Goal: Book appointment/travel/reservation

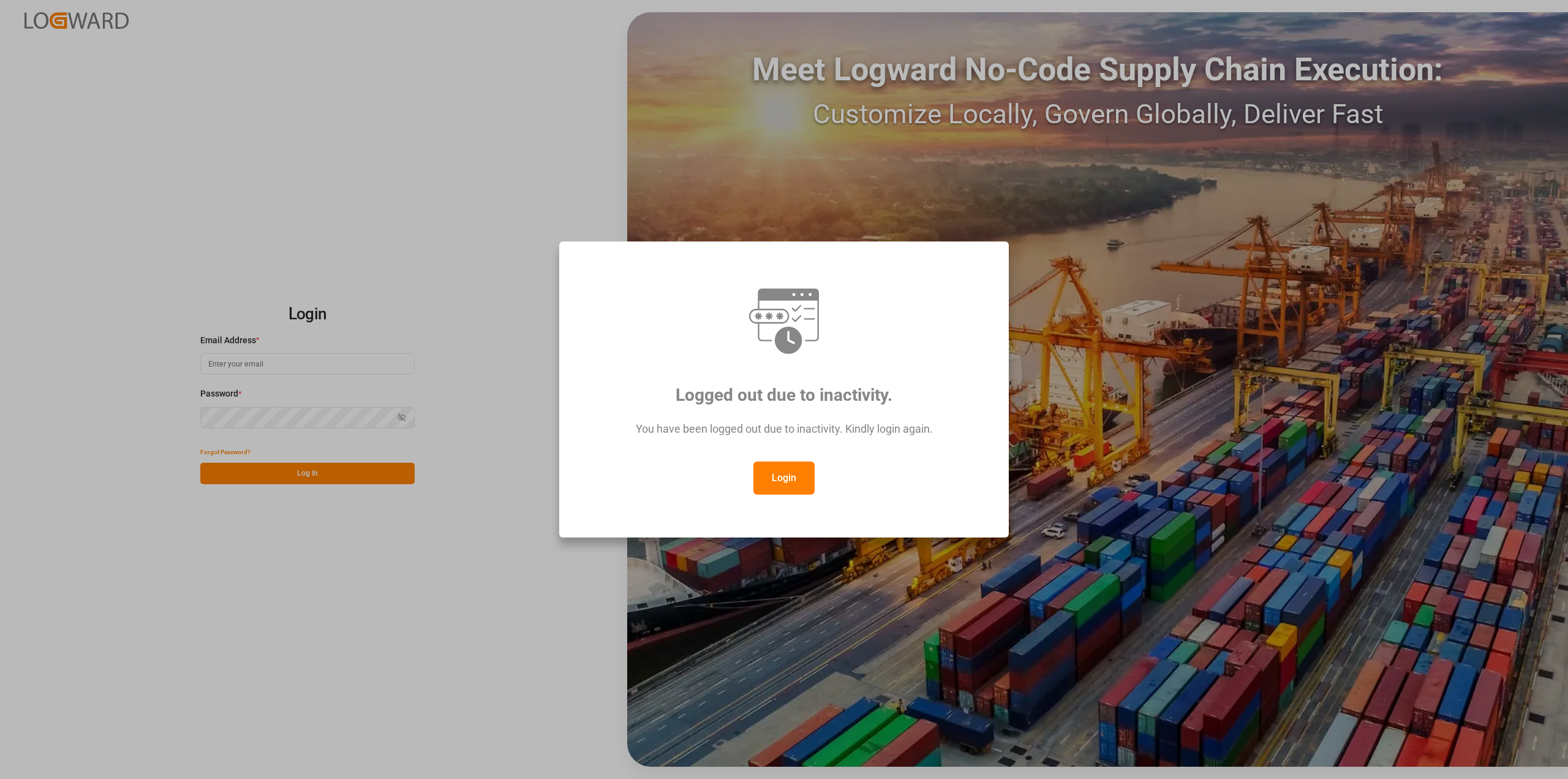
click at [797, 469] on button "Login" at bounding box center [784, 478] width 61 height 33
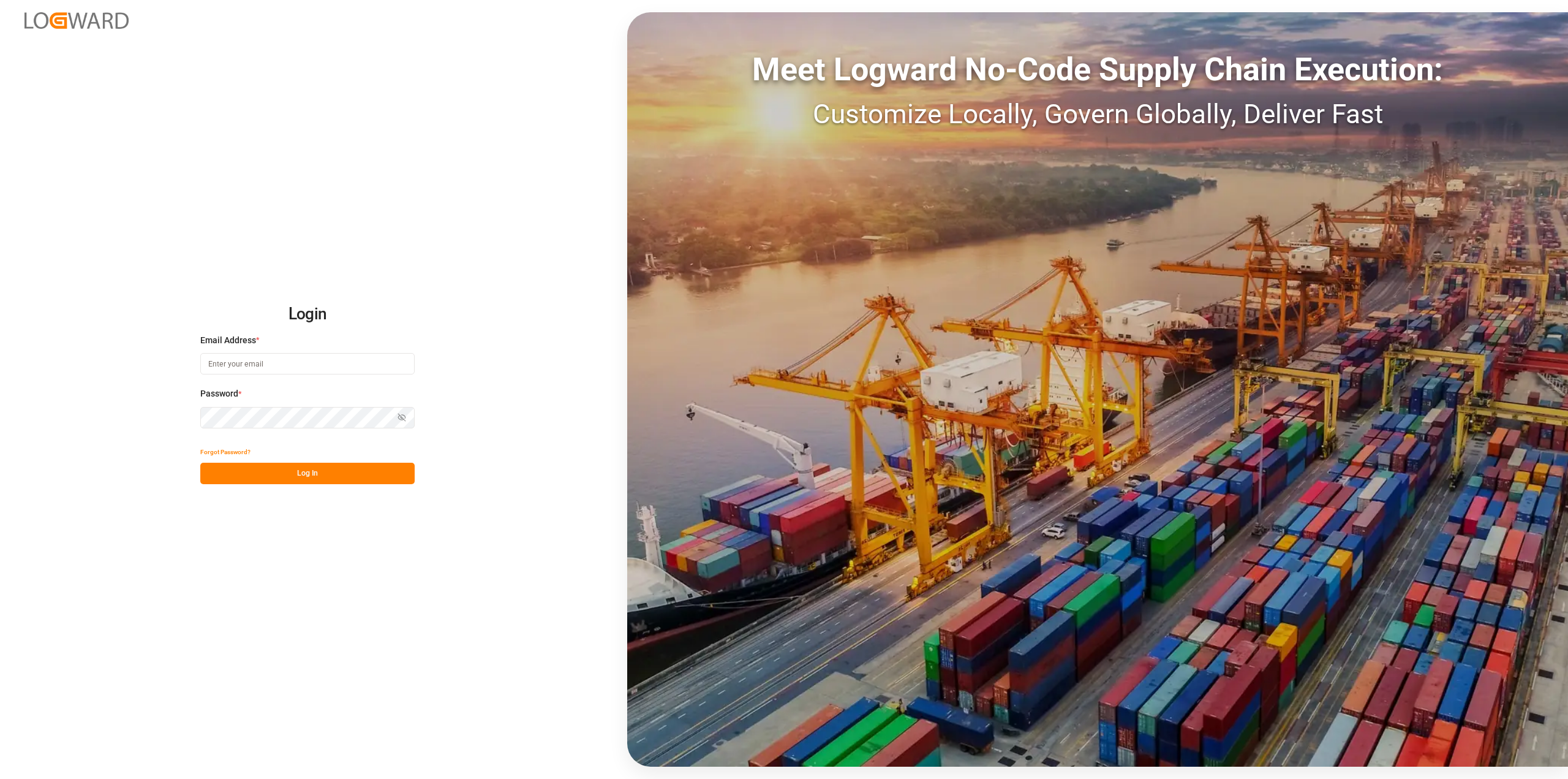
click at [252, 363] on input at bounding box center [307, 364] width 214 height 21
type input "[PERSON_NAME][EMAIL_ADDRESS][DOMAIN_NAME]"
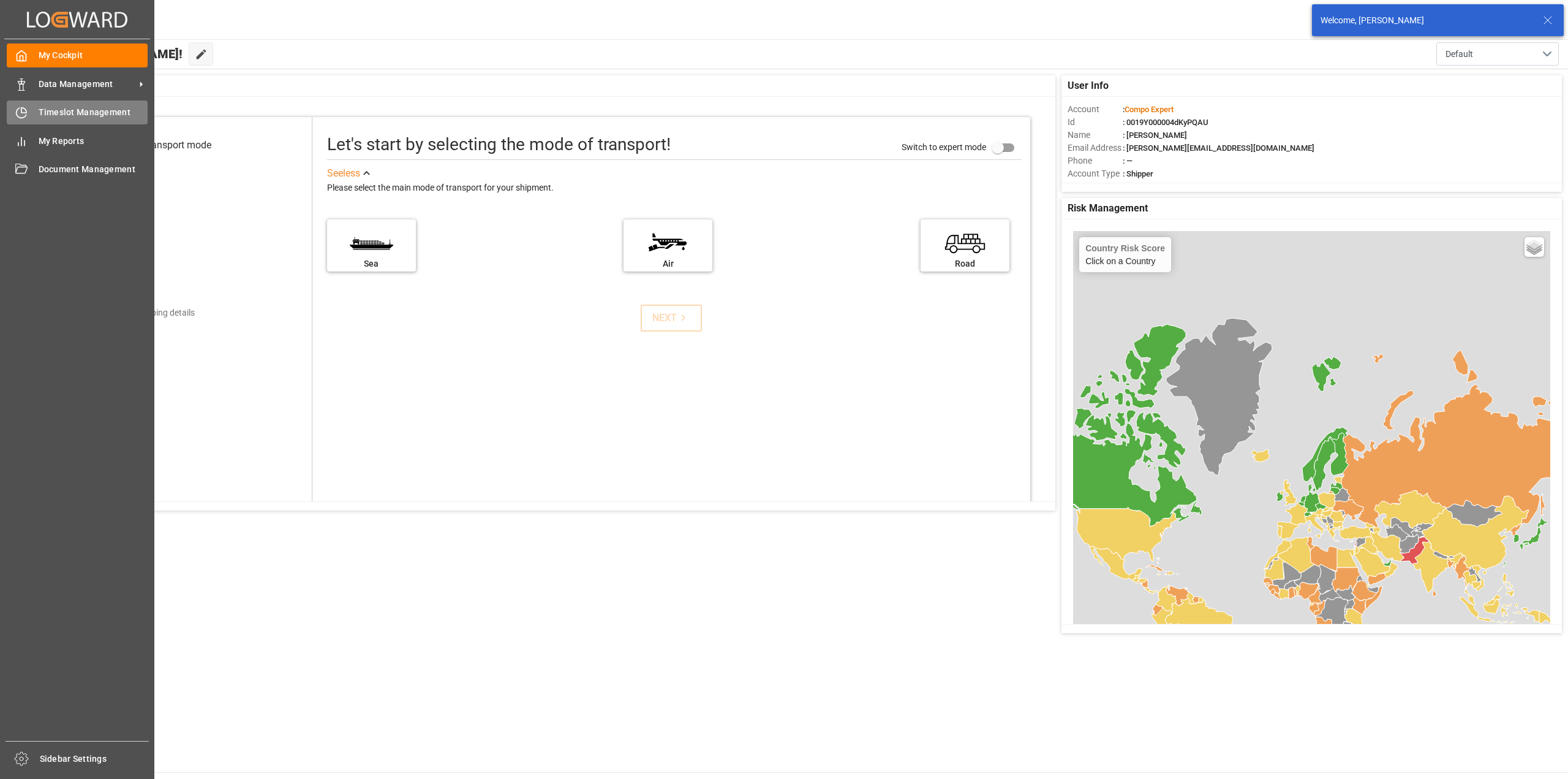
click at [27, 113] on div "Timeslot Management Timeslot Management" at bounding box center [77, 113] width 141 height 24
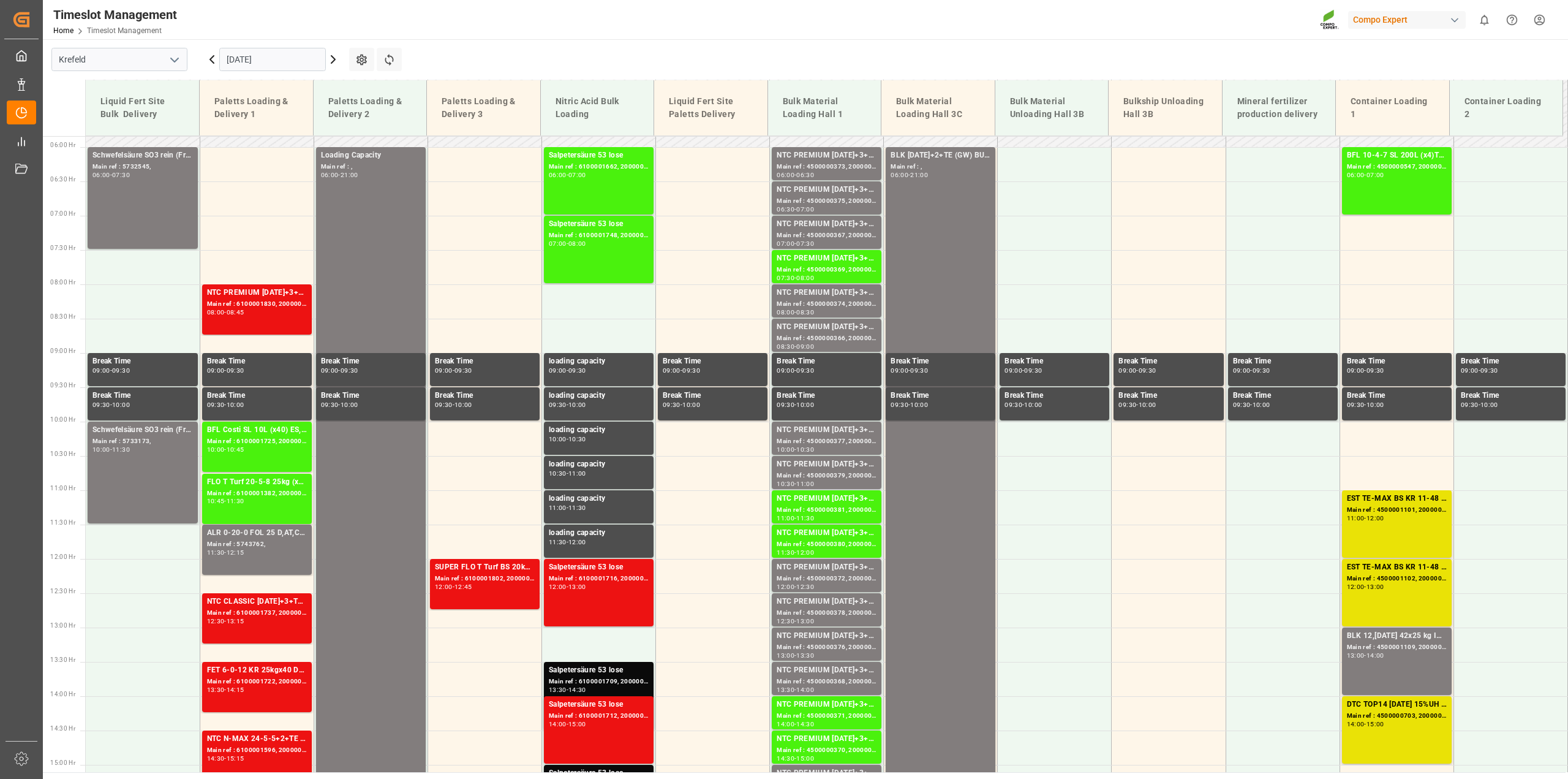
click at [257, 61] on input "[DATE]" at bounding box center [272, 59] width 107 height 23
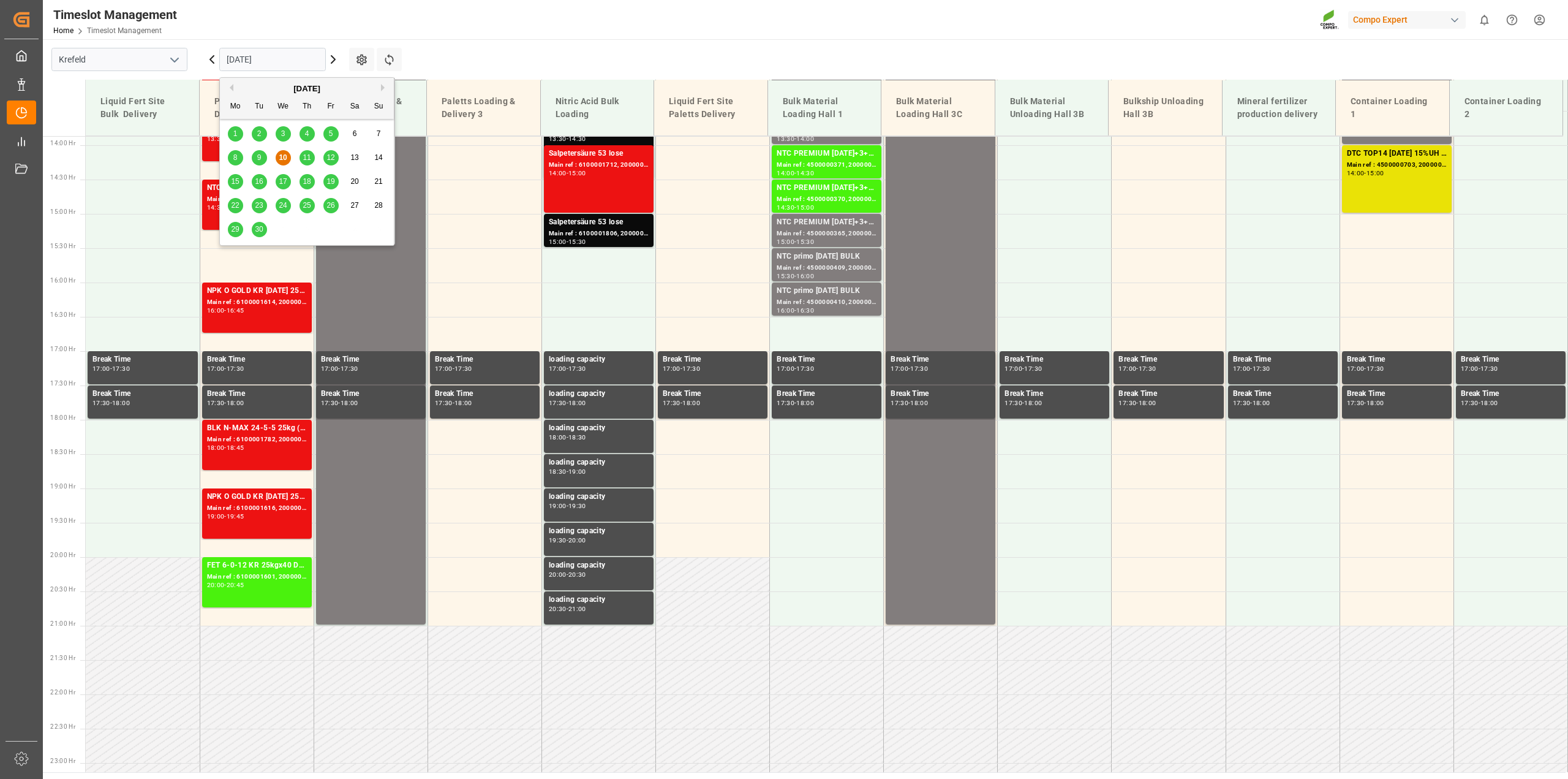
scroll to position [965, 0]
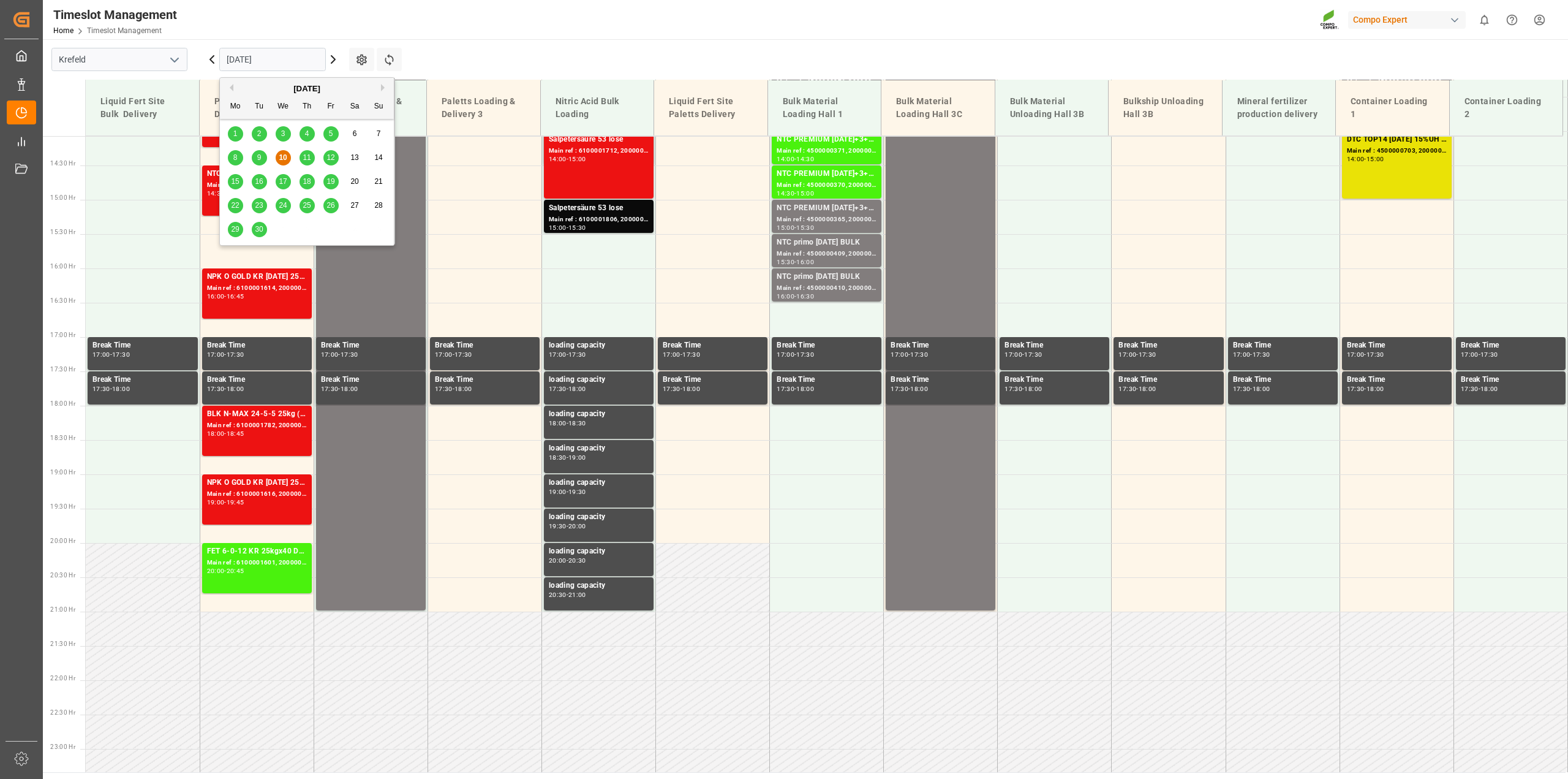
click at [326, 207] on div "26" at bounding box center [331, 206] width 16 height 15
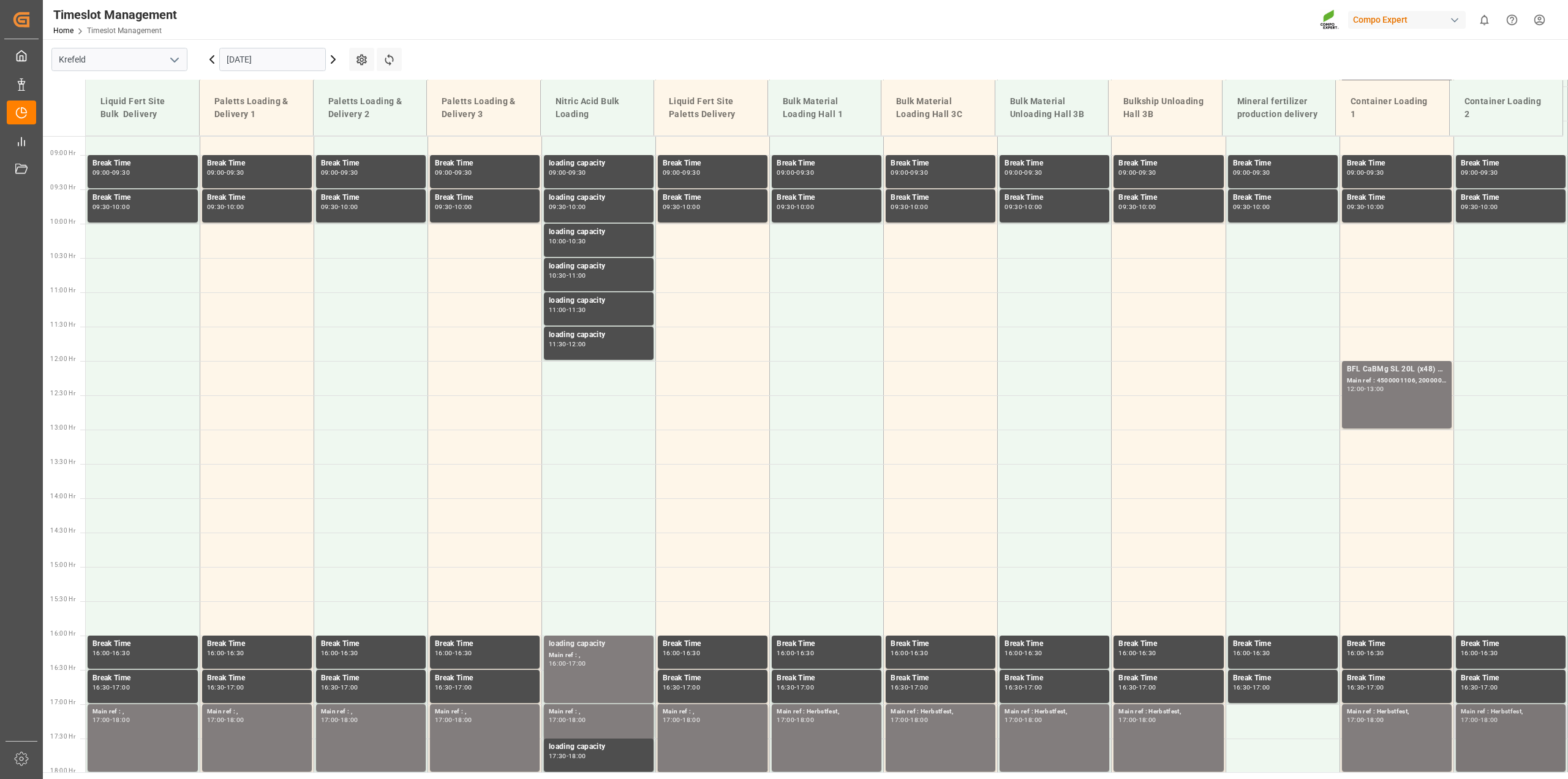
scroll to position [598, 0]
click at [1175, 443] on td at bounding box center [1395, 446] width 113 height 34
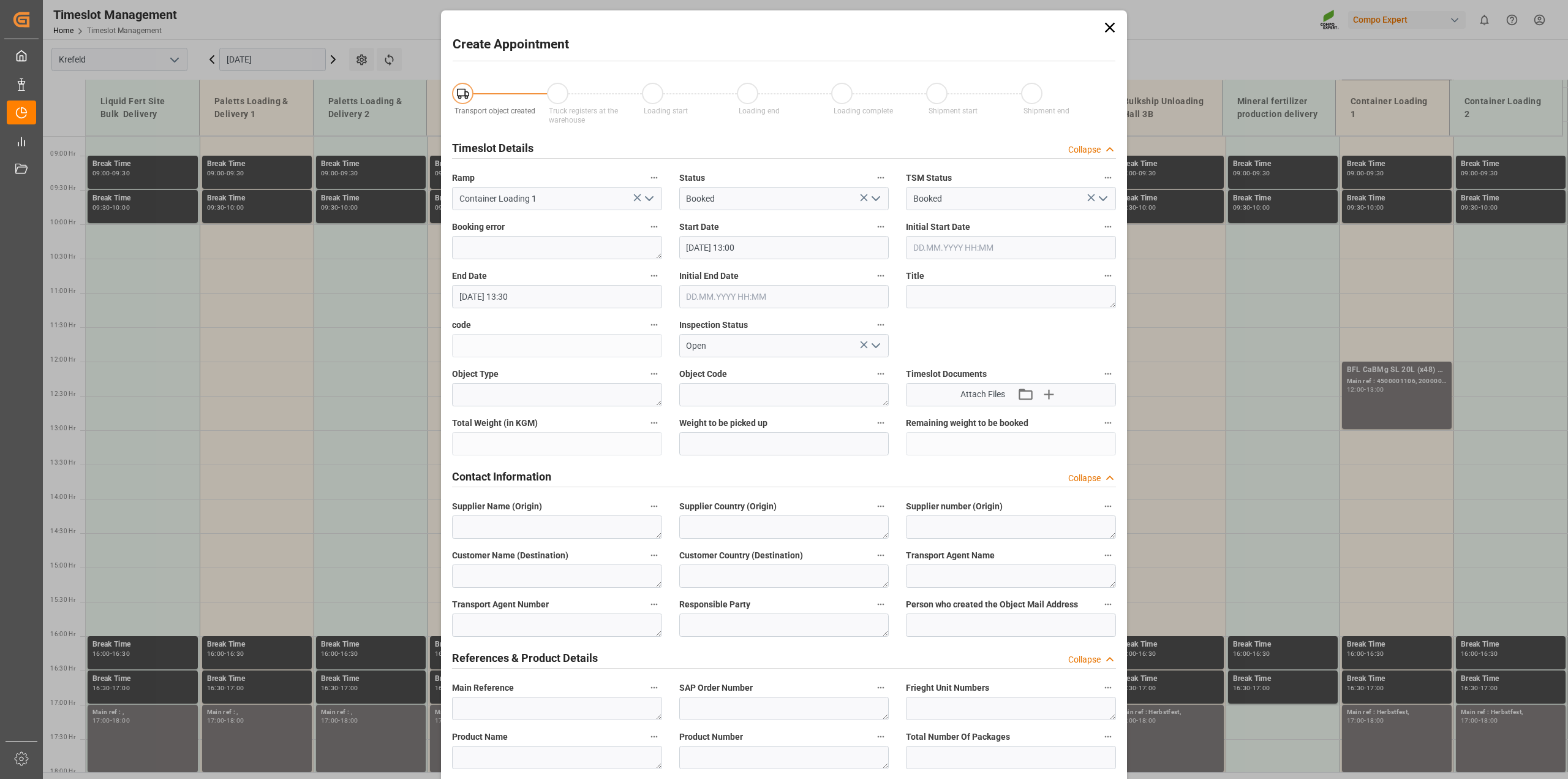
type input "[DATE] 13:00"
type input "[DATE] 13:30"
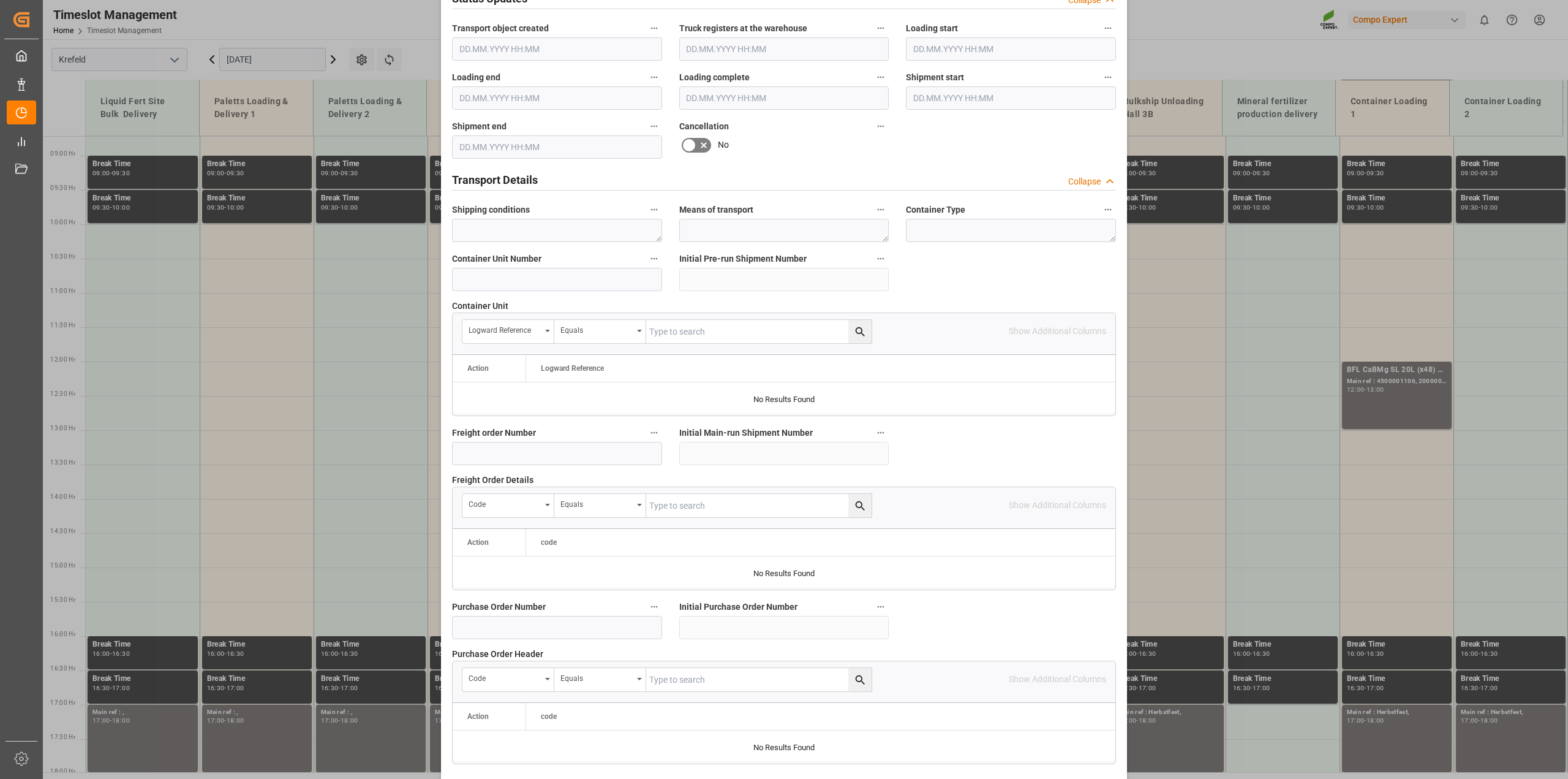
scroll to position [795, 0]
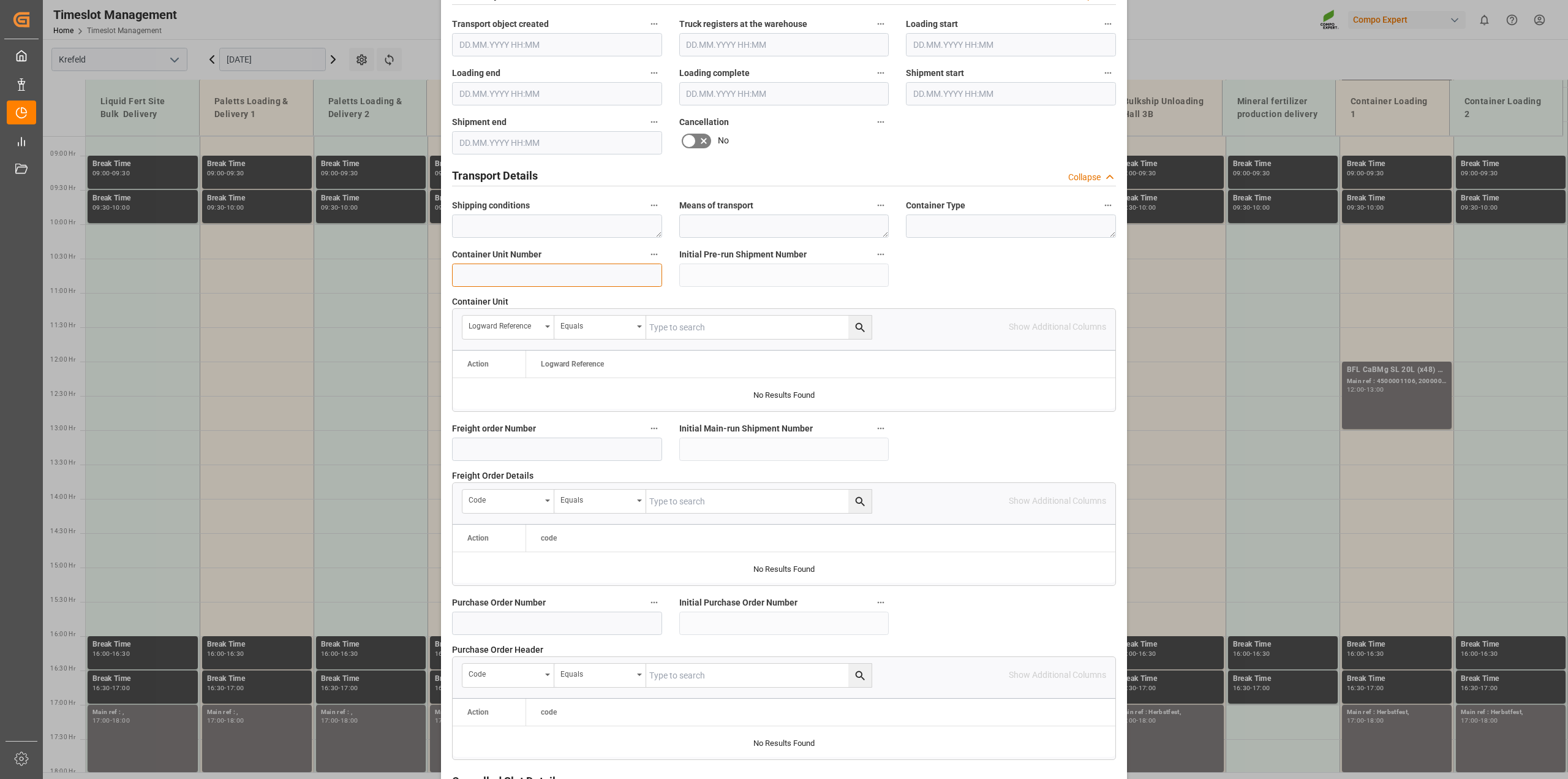
click at [545, 271] on input at bounding box center [557, 276] width 210 height 23
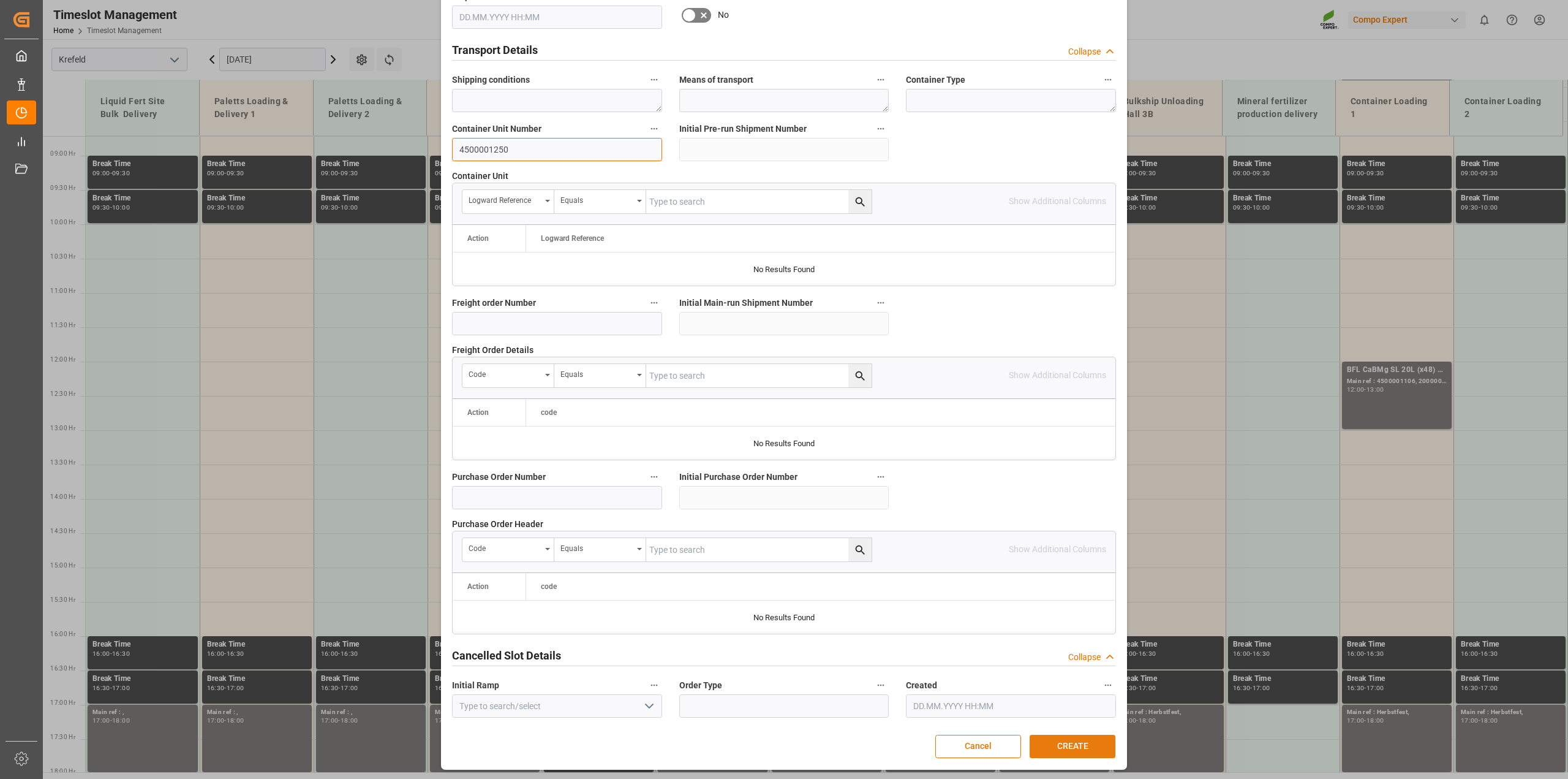
type input "4500001250"
click at [1088, 558] on button "CREATE" at bounding box center [1072, 746] width 85 height 23
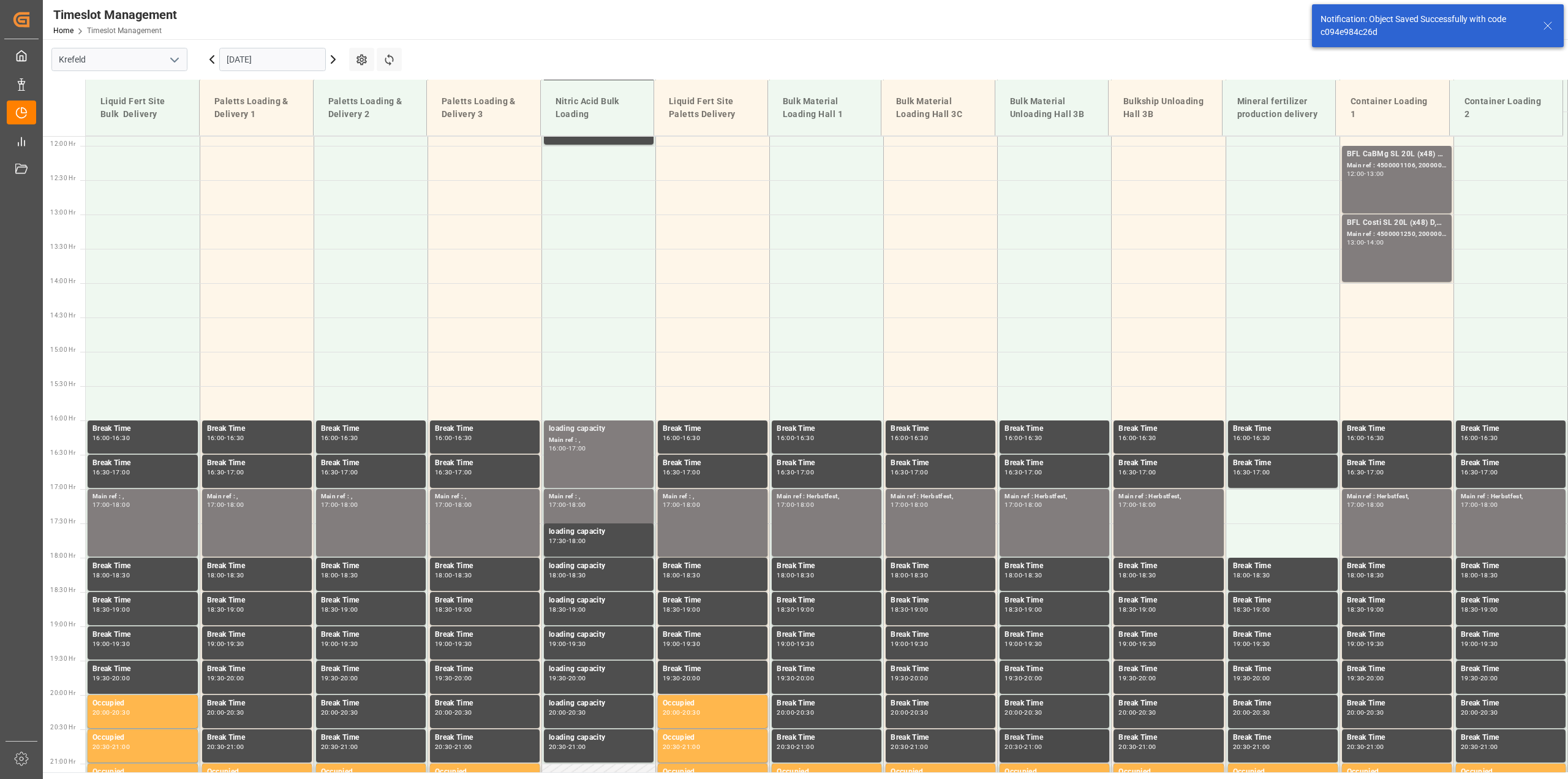
scroll to position [828, 0]
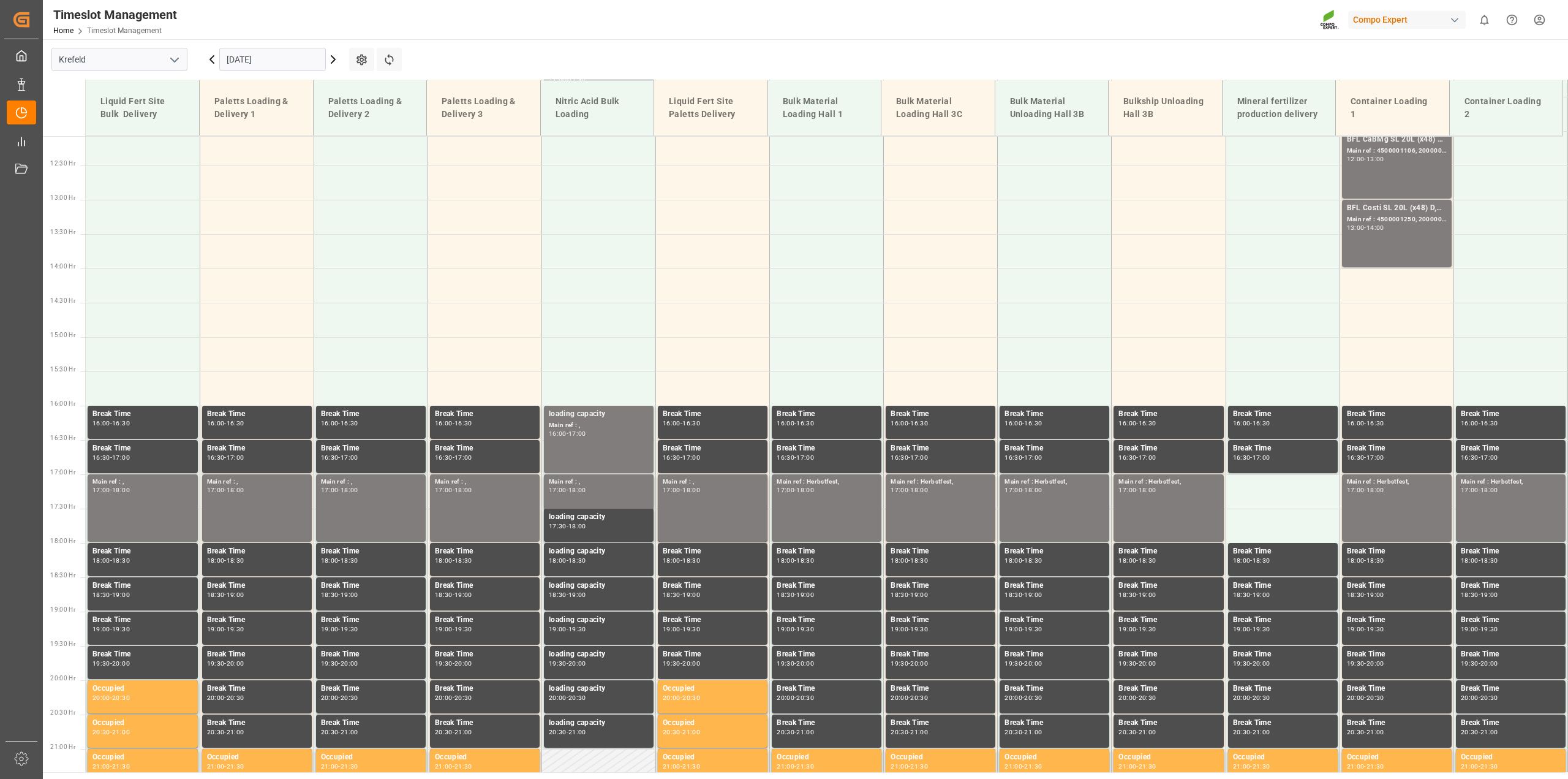
click at [246, 52] on input "[DATE]" at bounding box center [272, 59] width 107 height 23
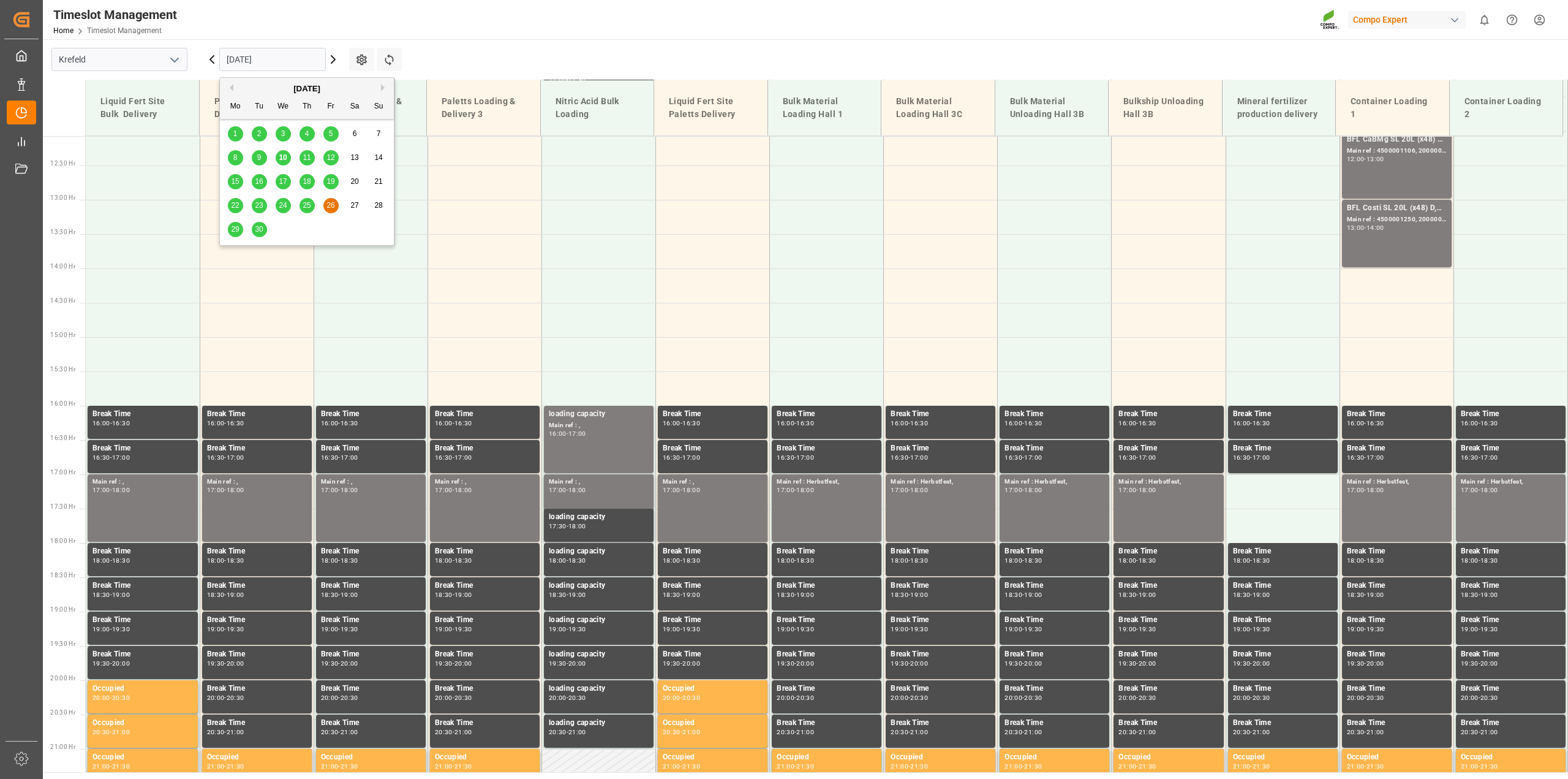
click at [282, 158] on span "10" at bounding box center [282, 157] width 8 height 9
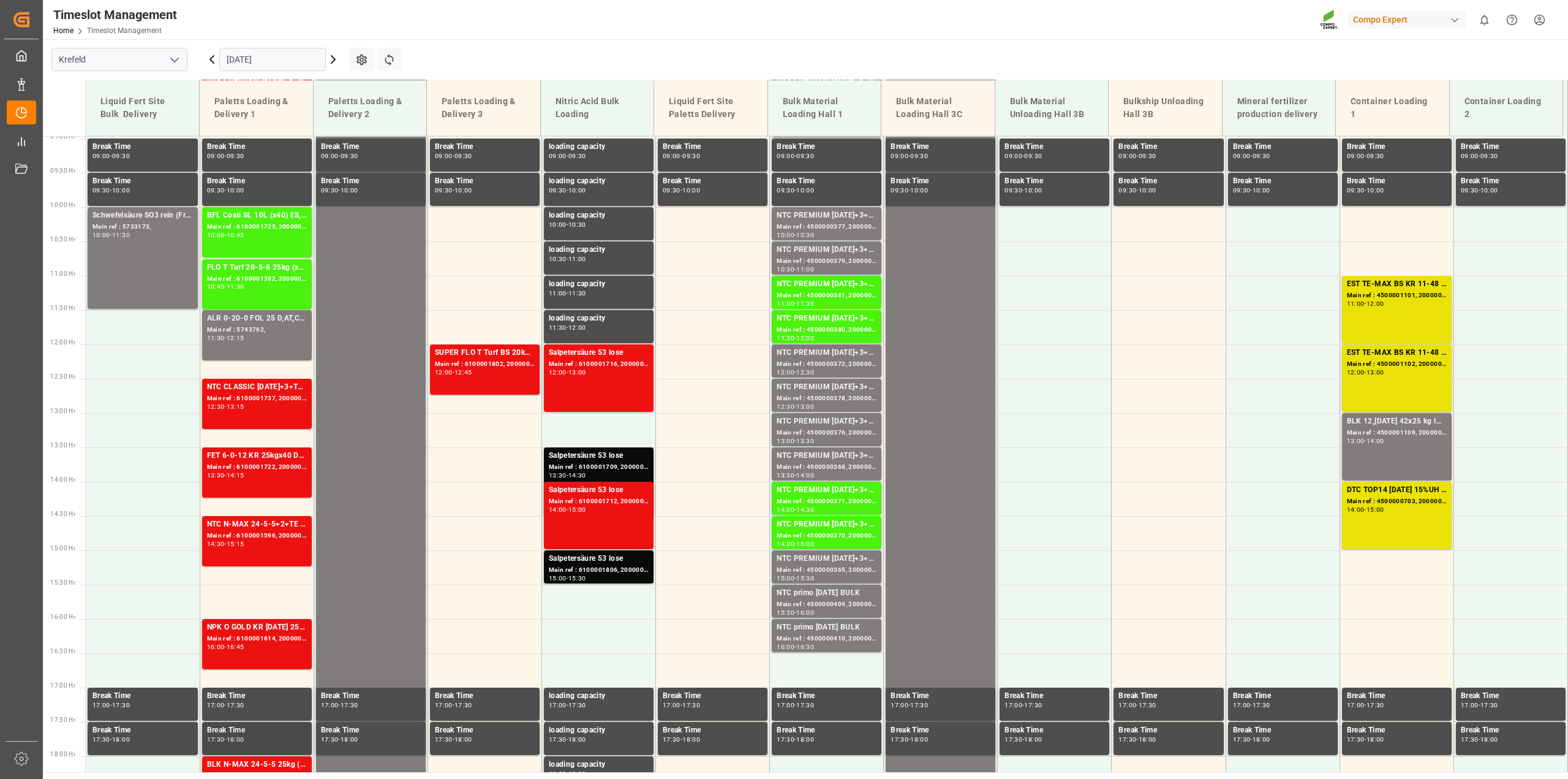
scroll to position [615, 0]
click at [263, 66] on input "[DATE]" at bounding box center [272, 59] width 107 height 23
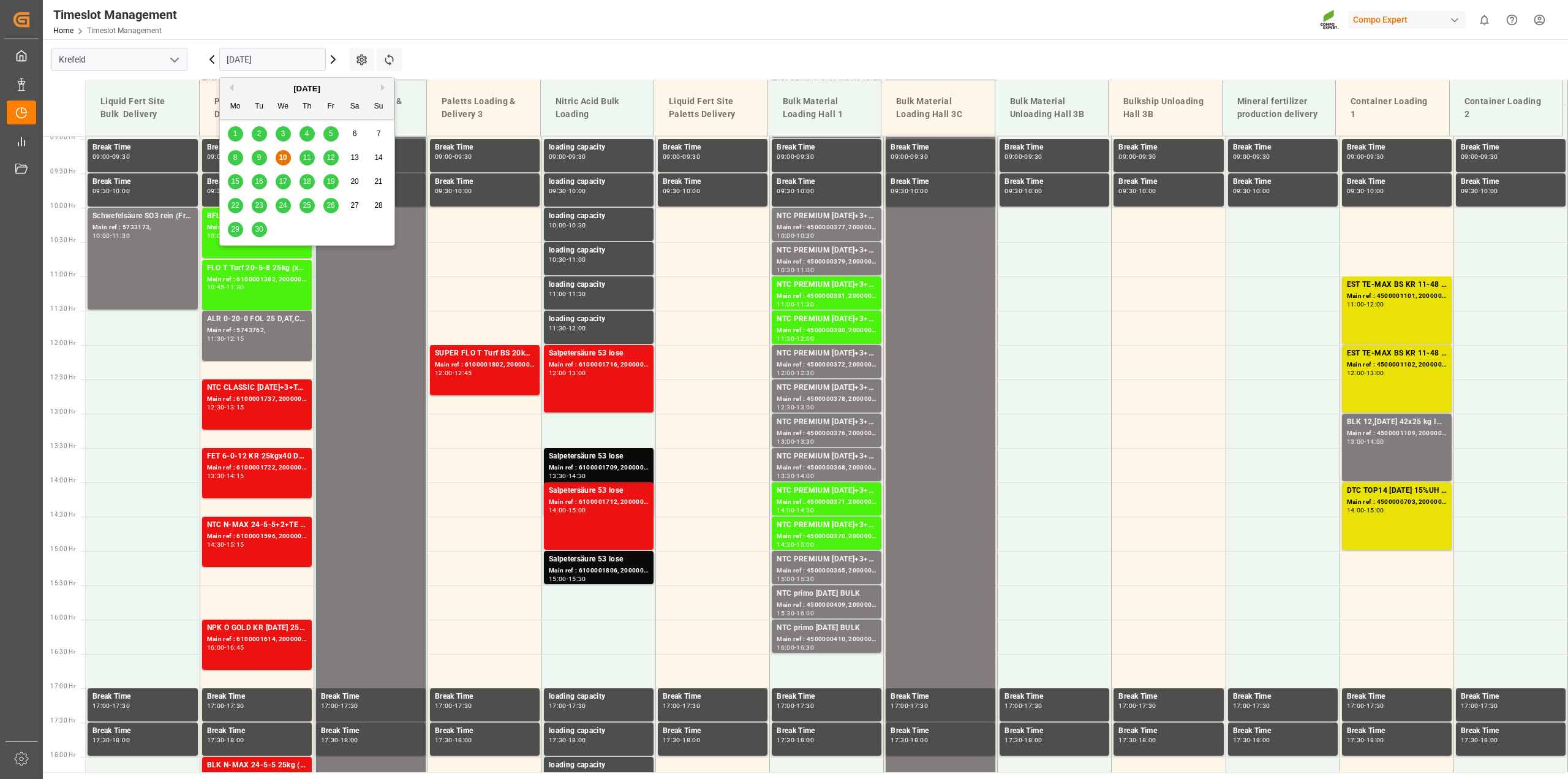
click at [306, 157] on span "11" at bounding box center [306, 157] width 8 height 9
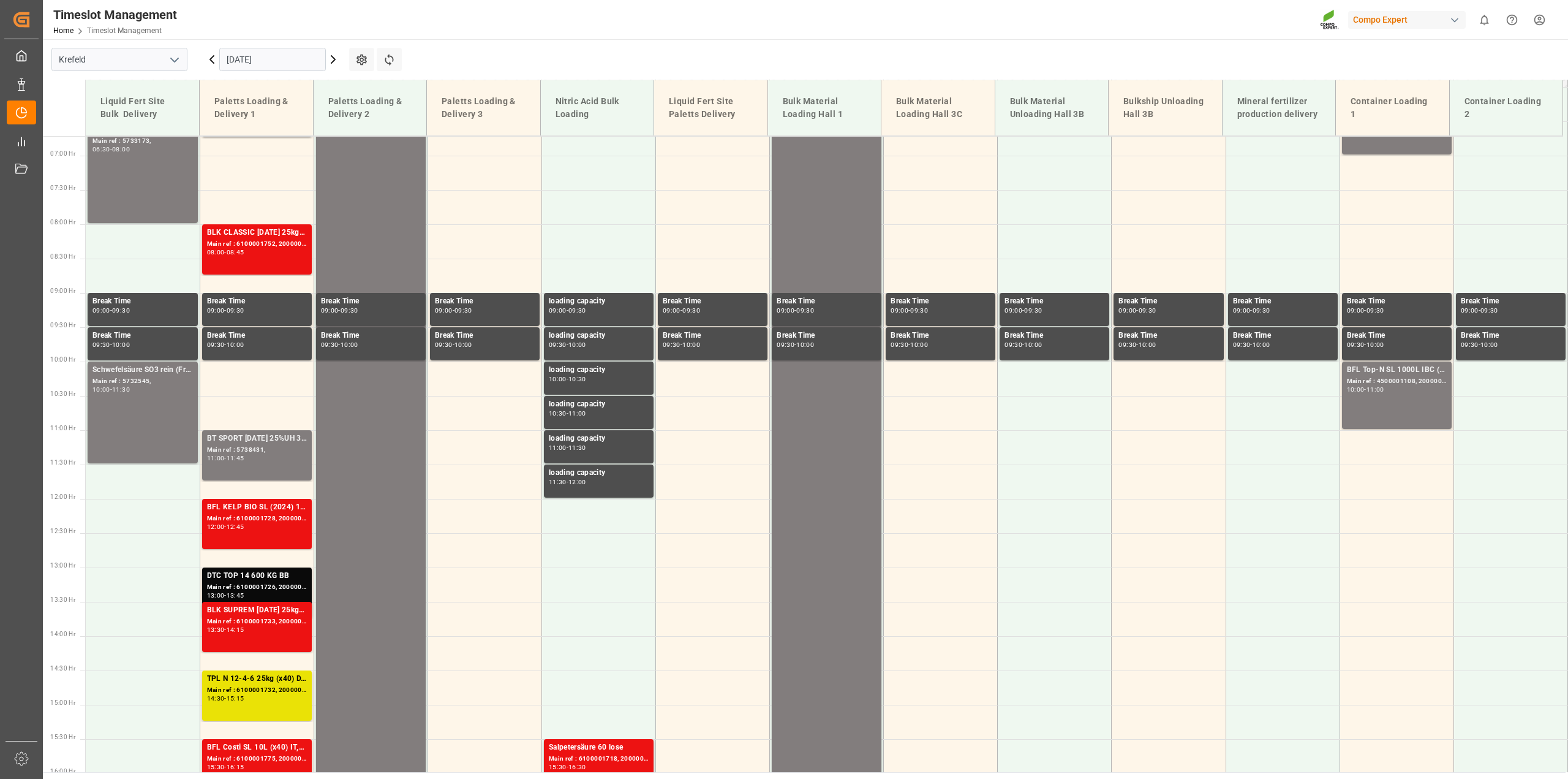
scroll to position [460, 0]
click at [272, 59] on input "[DATE]" at bounding box center [272, 59] width 107 height 23
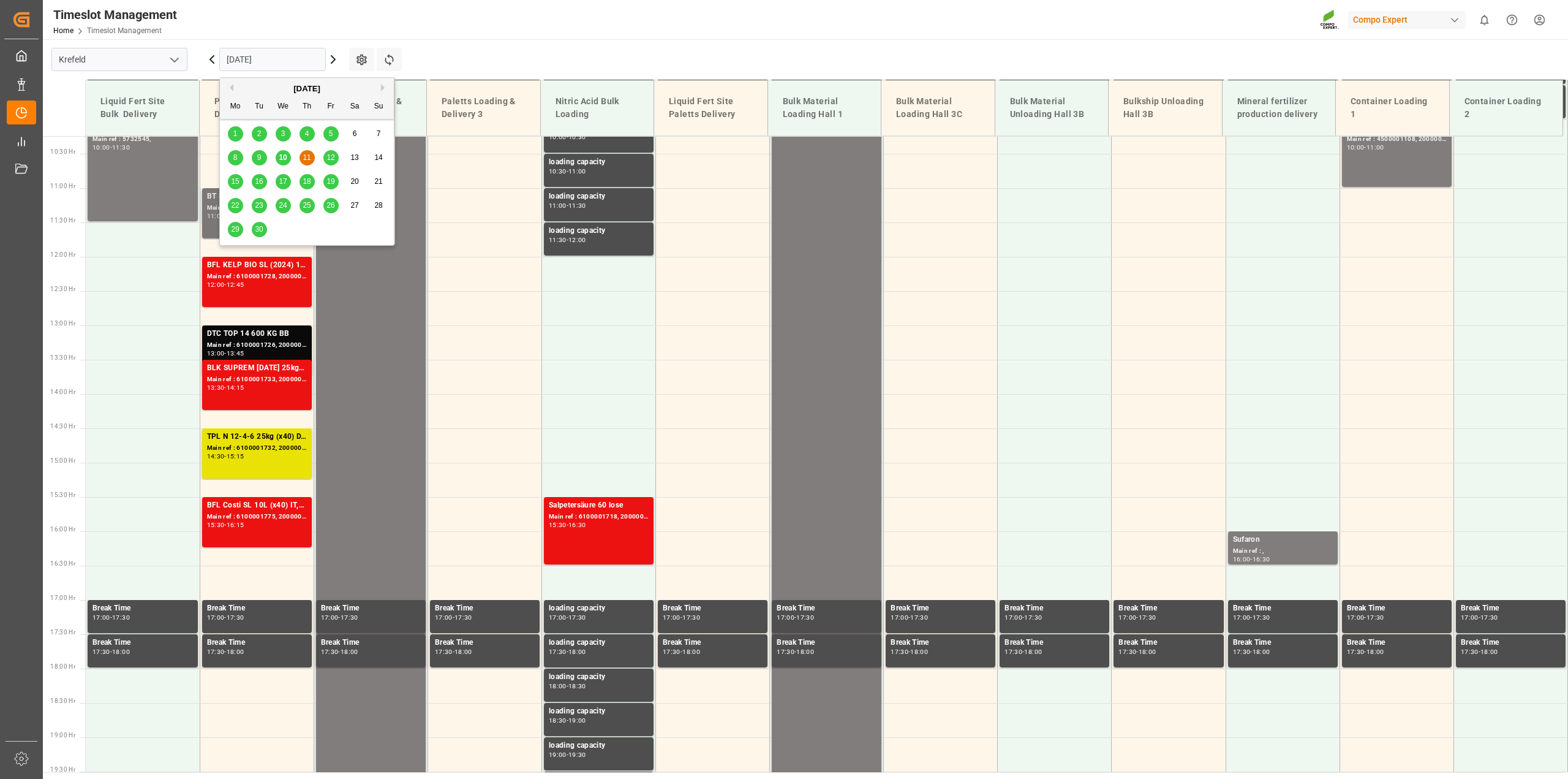
scroll to position [704, 0]
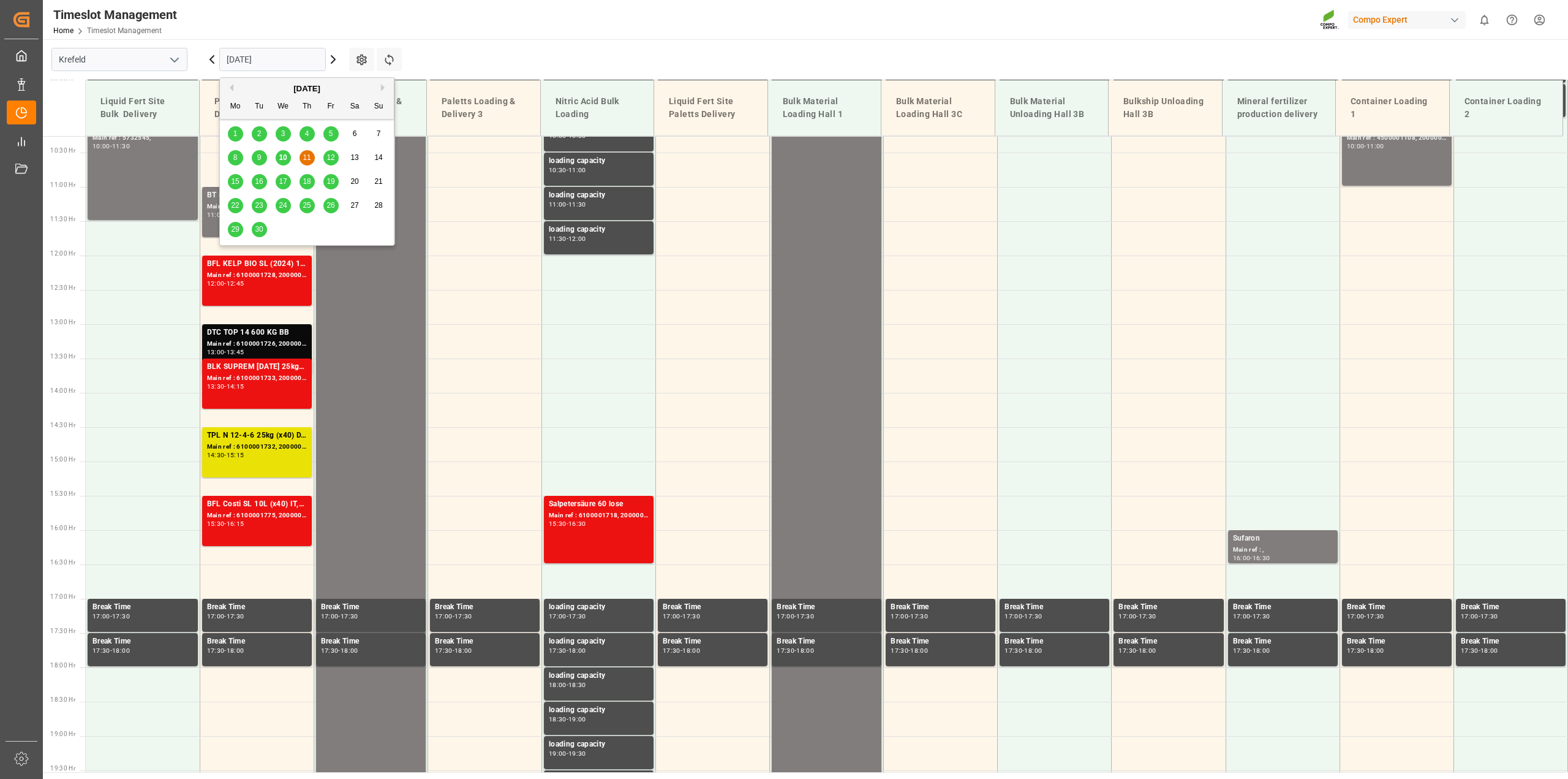
click at [334, 159] on span "12" at bounding box center [331, 157] width 8 height 9
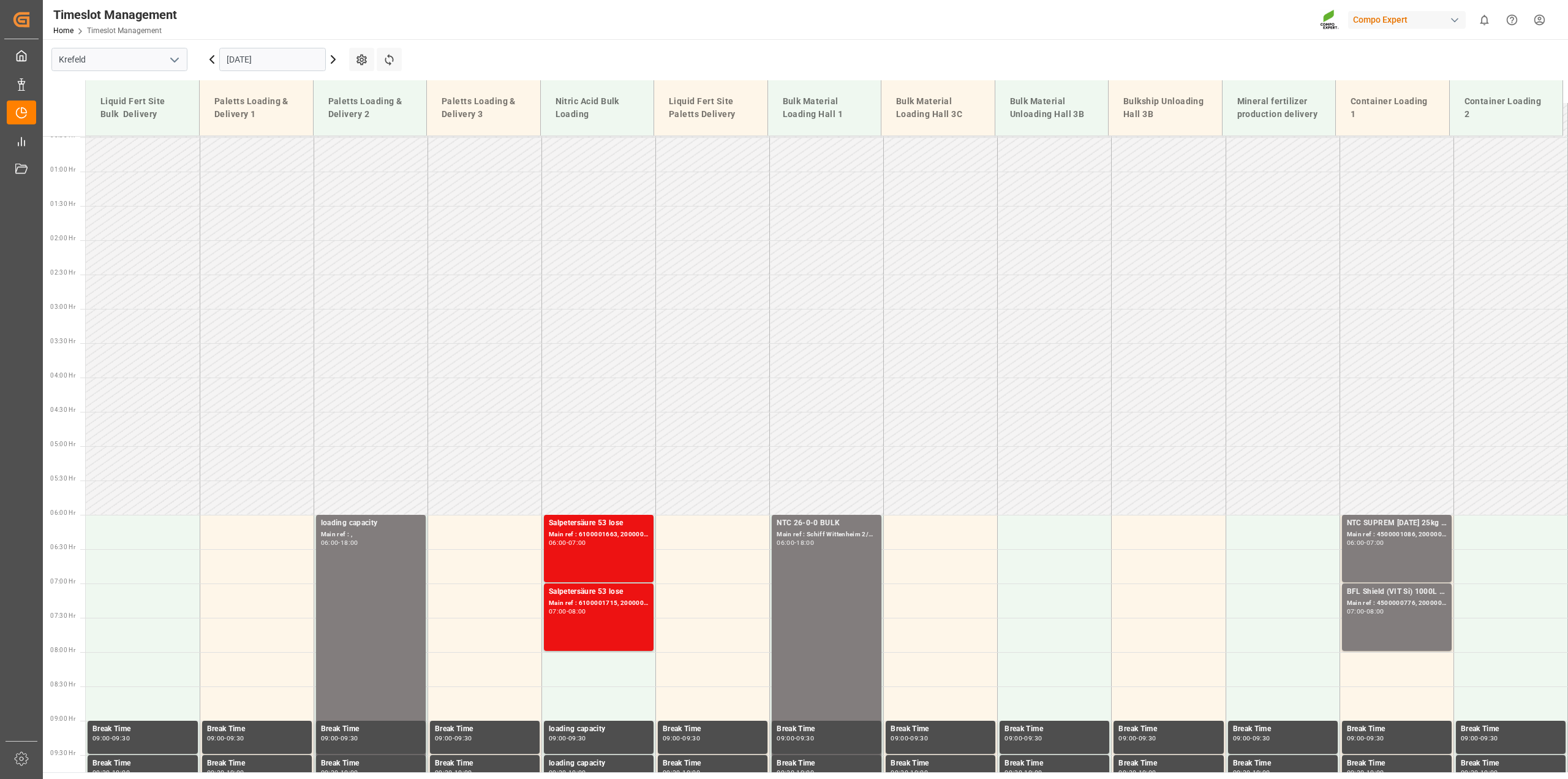
scroll to position [32, 0]
